Goal: Check status: Check status

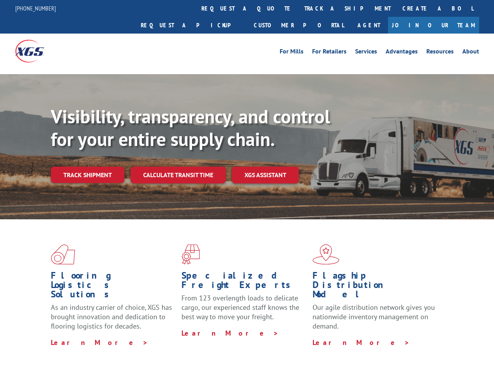
click at [247, 184] on div "Visibility, transparency, and control for your entire supply chain. Track shipm…" at bounding box center [272, 160] width 443 height 109
click at [298, 8] on link "track a shipment" at bounding box center [347, 8] width 98 height 17
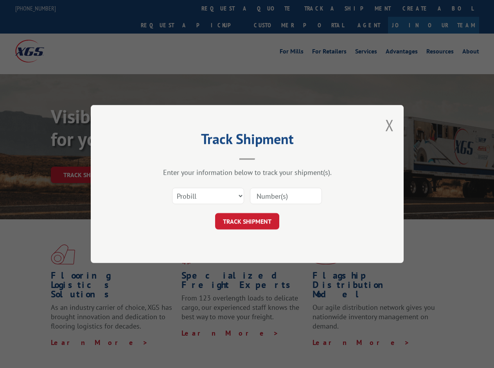
click at [273, 8] on div "Track Shipment Enter your information below to track your shipment(s). Select c…" at bounding box center [247, 184] width 494 height 368
click at [322, 8] on div "Track Shipment Enter your information below to track your shipment(s). Select c…" at bounding box center [247, 184] width 494 height 368
click at [87, 158] on div "Track Shipment Enter your information below to track your shipment(s). Select c…" at bounding box center [247, 184] width 494 height 368
click at [177, 158] on header "Track Shipment" at bounding box center [247, 147] width 234 height 27
click at [265, 158] on header "Track Shipment" at bounding box center [247, 147] width 234 height 27
